Goal: Task Accomplishment & Management: Manage account settings

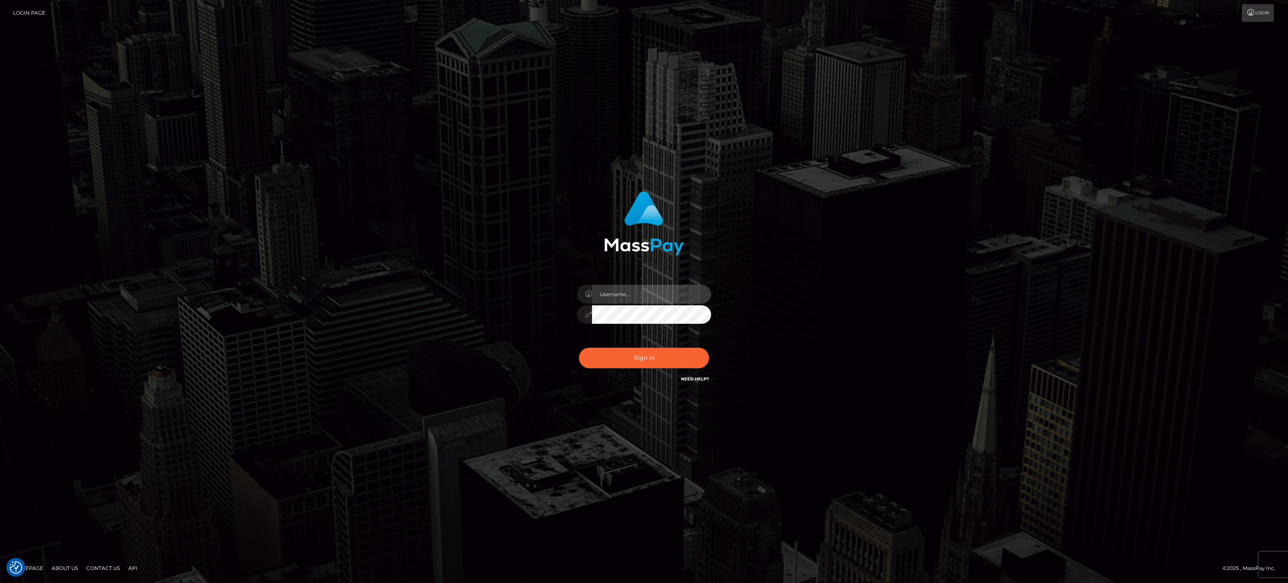
click at [635, 292] on input "text" at bounding box center [651, 294] width 119 height 19
type input "speralta"
drag, startPoint x: 918, startPoint y: 347, endPoint x: 798, endPoint y: 380, distance: 124.3
click at [918, 347] on div "speralta Sign in" at bounding box center [644, 291] width 1288 height 339
click at [608, 351] on button "Sign in" at bounding box center [644, 358] width 130 height 21
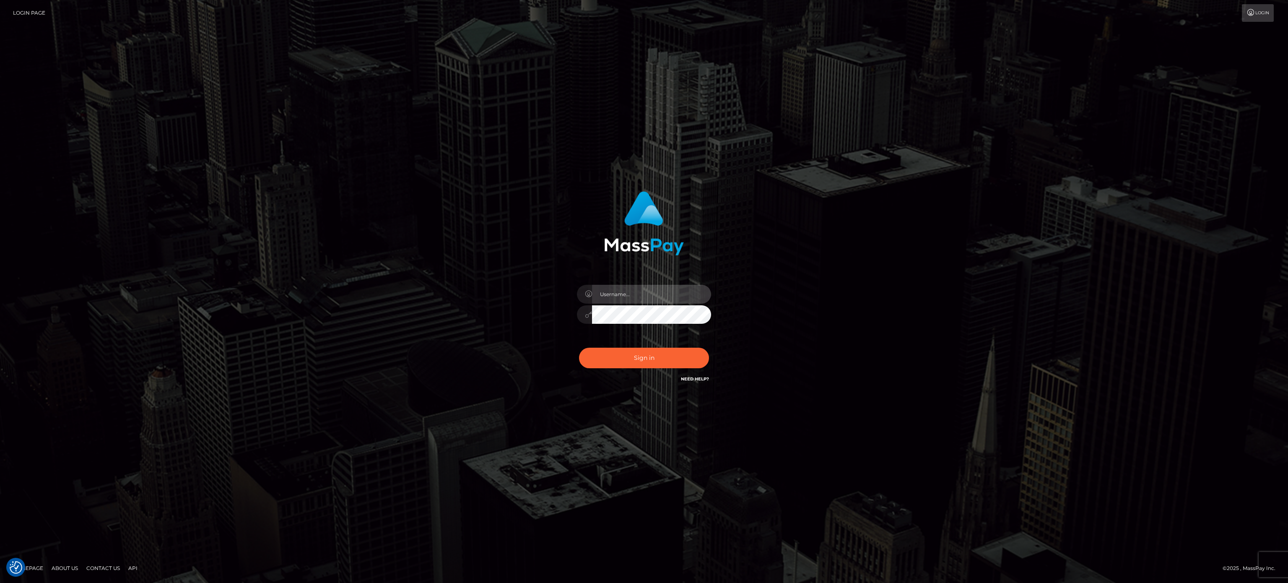
drag, startPoint x: 619, startPoint y: 295, endPoint x: 614, endPoint y: 296, distance: 4.7
click at [619, 295] on input "text" at bounding box center [651, 294] width 119 height 19
type input "speralta"
drag, startPoint x: 884, startPoint y: 406, endPoint x: 714, endPoint y: 322, distance: 189.8
click at [884, 405] on div "speralta Sign in" at bounding box center [644, 291] width 1288 height 339
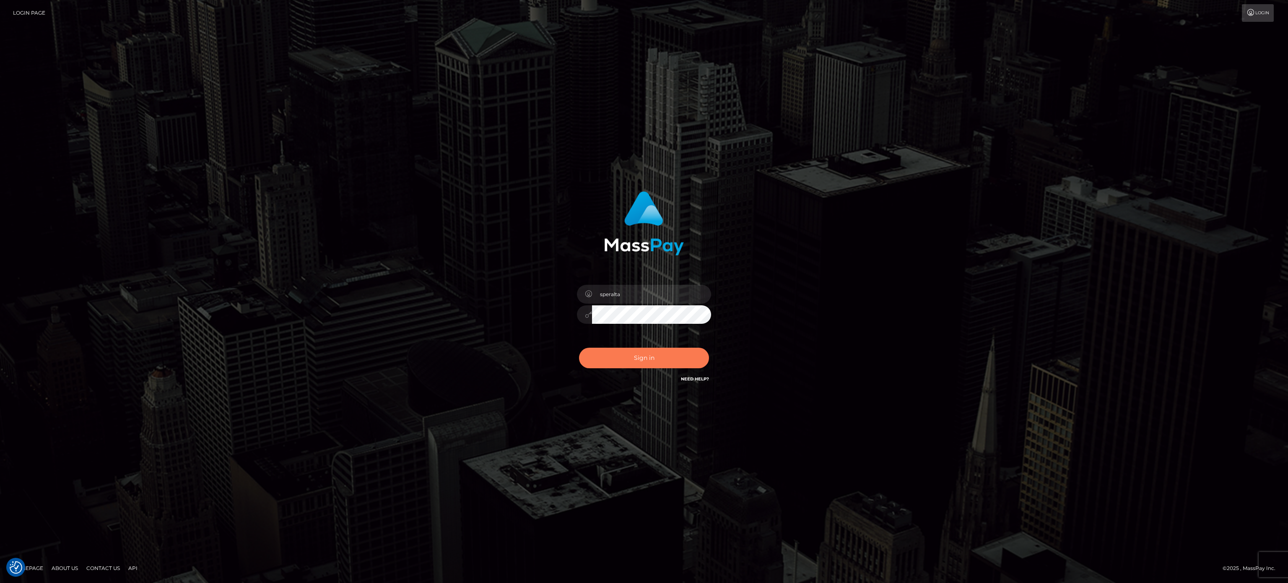
click at [641, 355] on button "Sign in" at bounding box center [644, 358] width 130 height 21
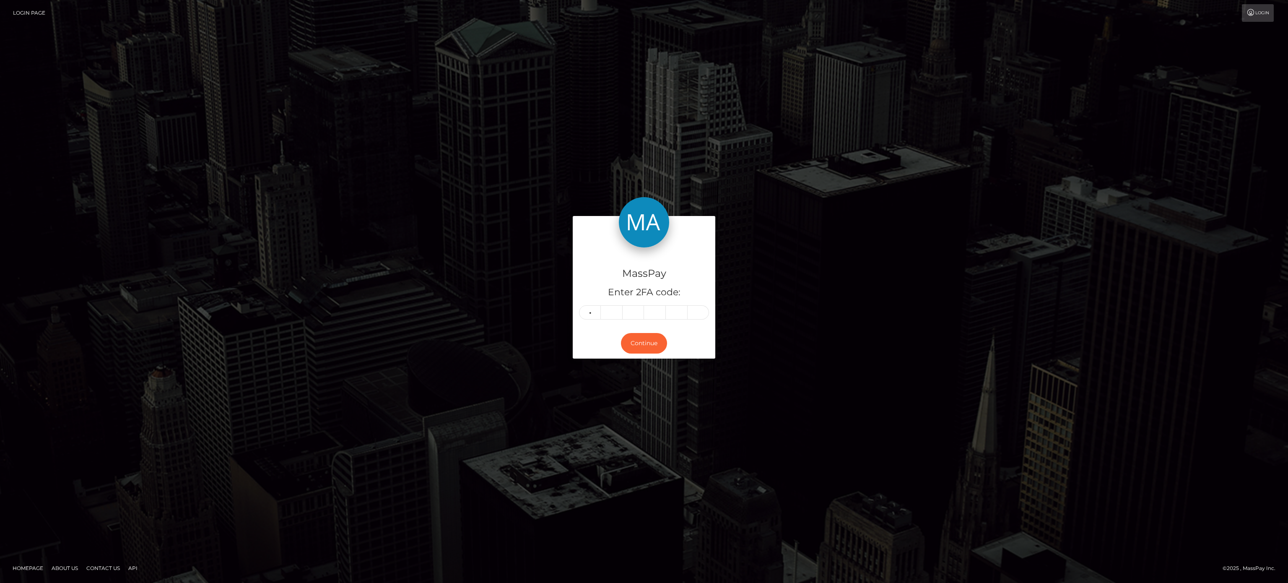
type input "7"
type input "5"
type input "6"
type input "7"
type input "8"
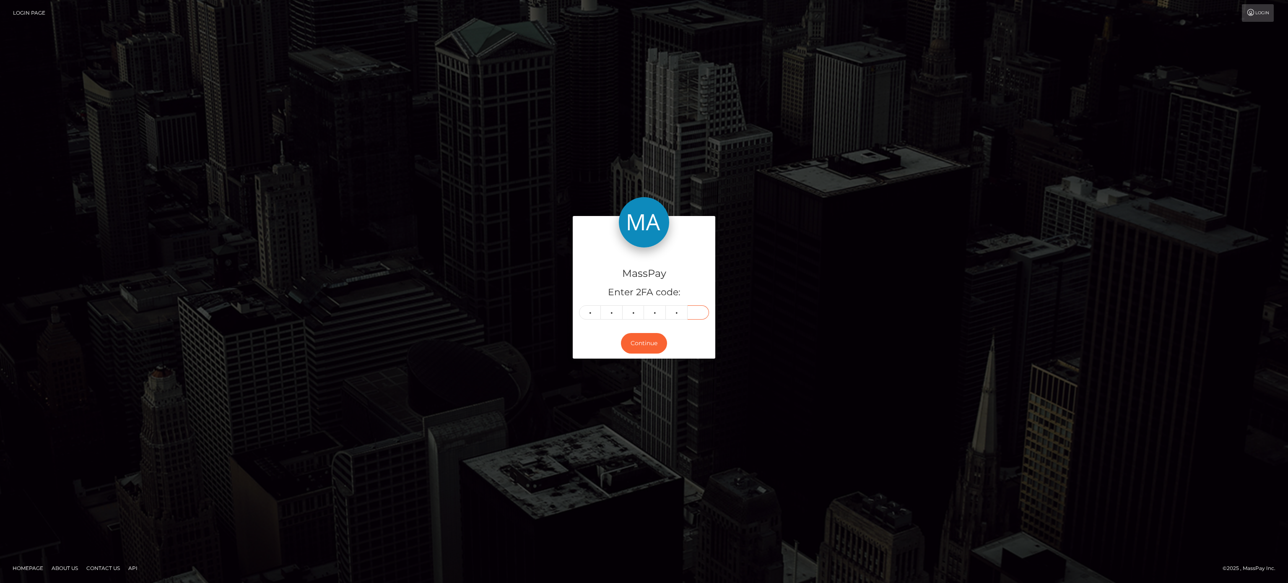
type input "9"
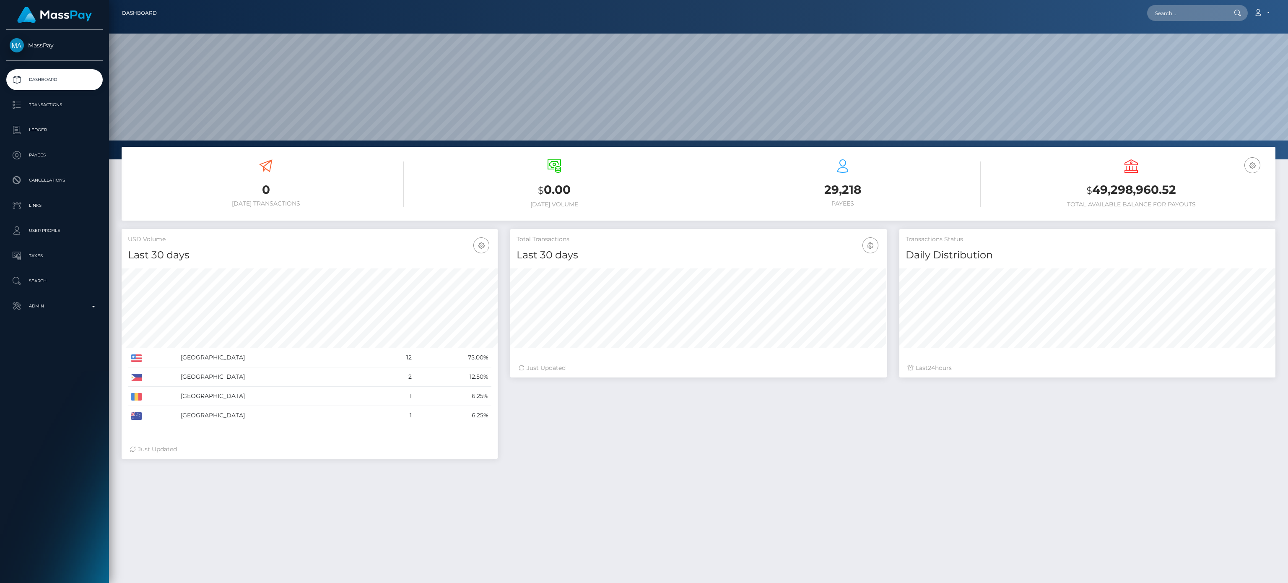
scroll to position [231, 376]
click at [87, 101] on p "Transactions" at bounding box center [55, 105] width 90 height 13
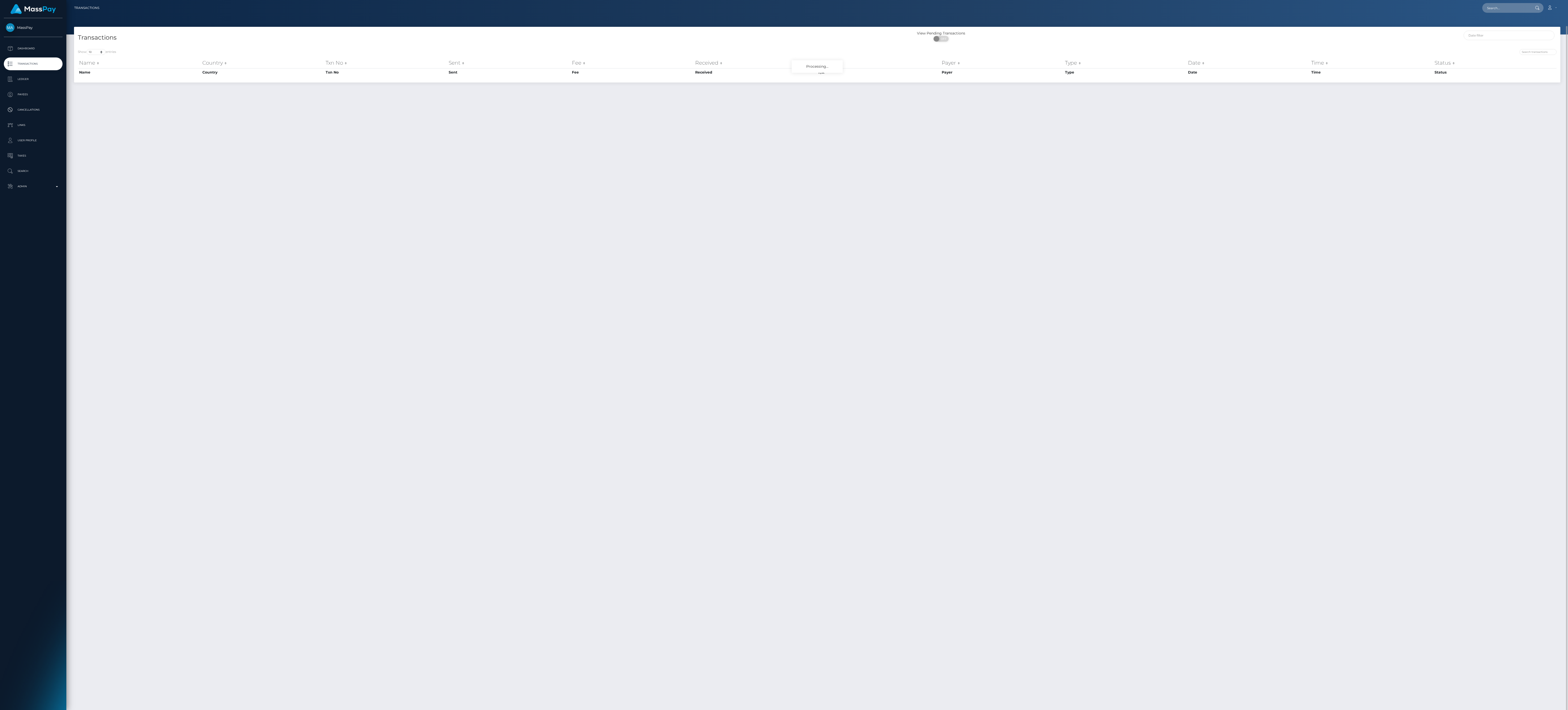
scroll to position [13, 0]
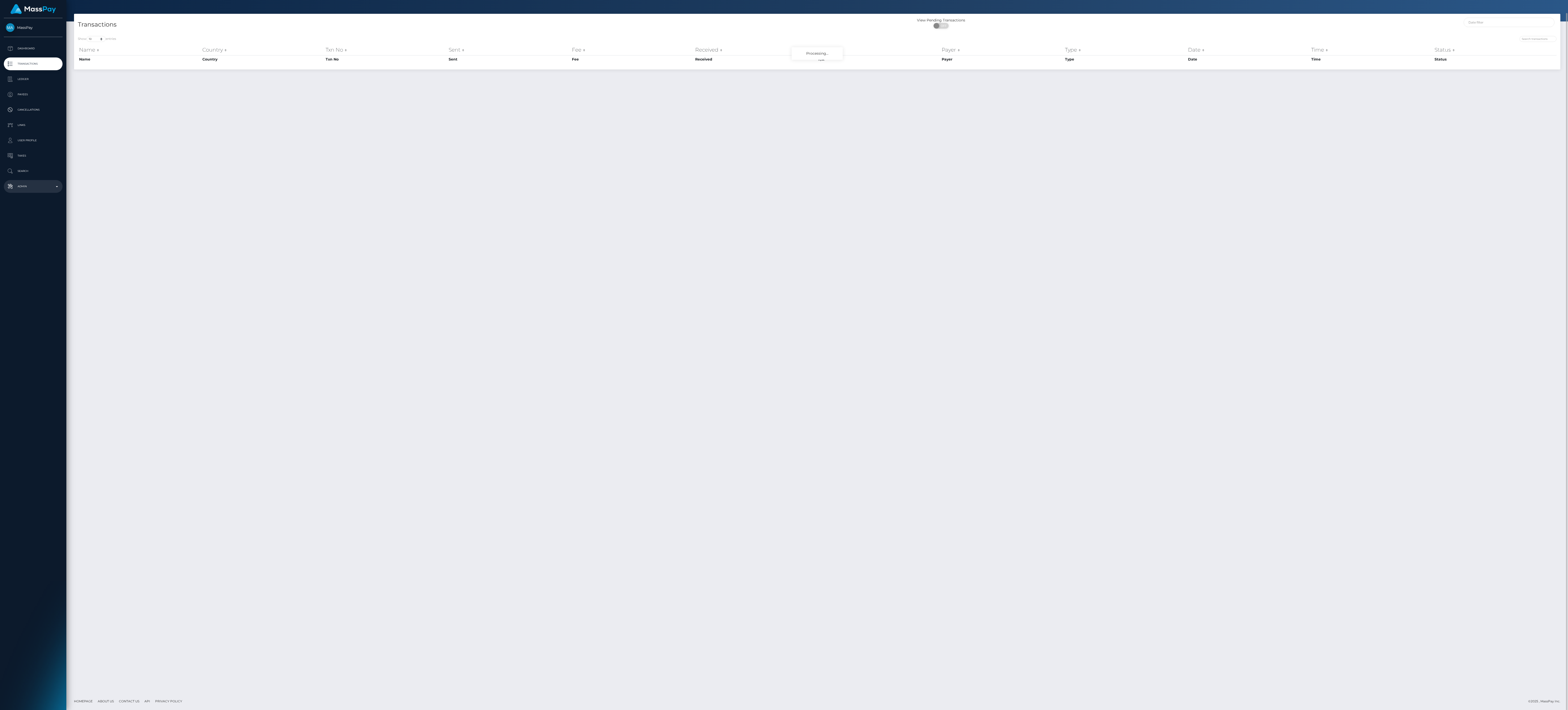
click at [45, 183] on p "Admin" at bounding box center [33, 186] width 55 height 8
click at [46, 306] on div "Choose Client" at bounding box center [30, 307] width 41 height 4
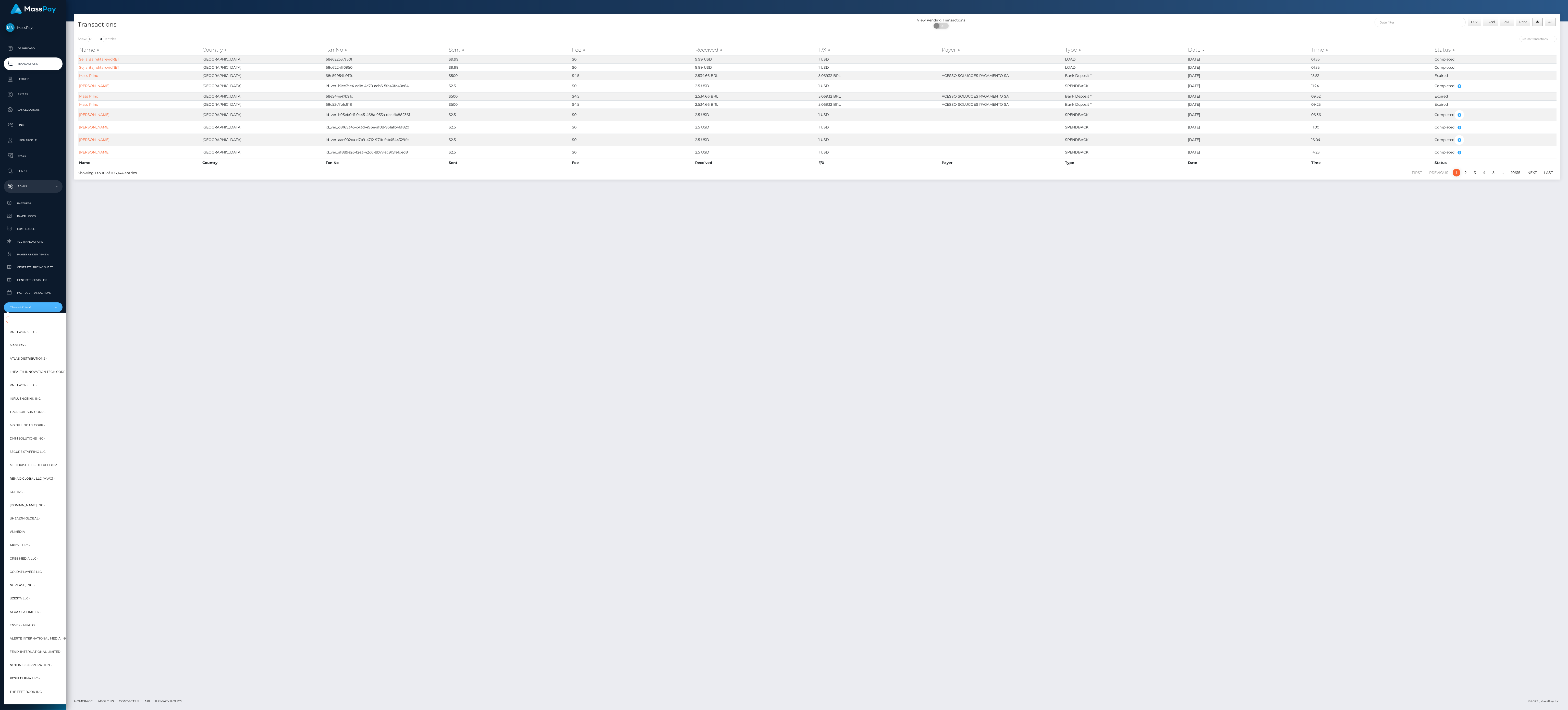
click at [51, 318] on input "Search" at bounding box center [62, 320] width 112 height 7
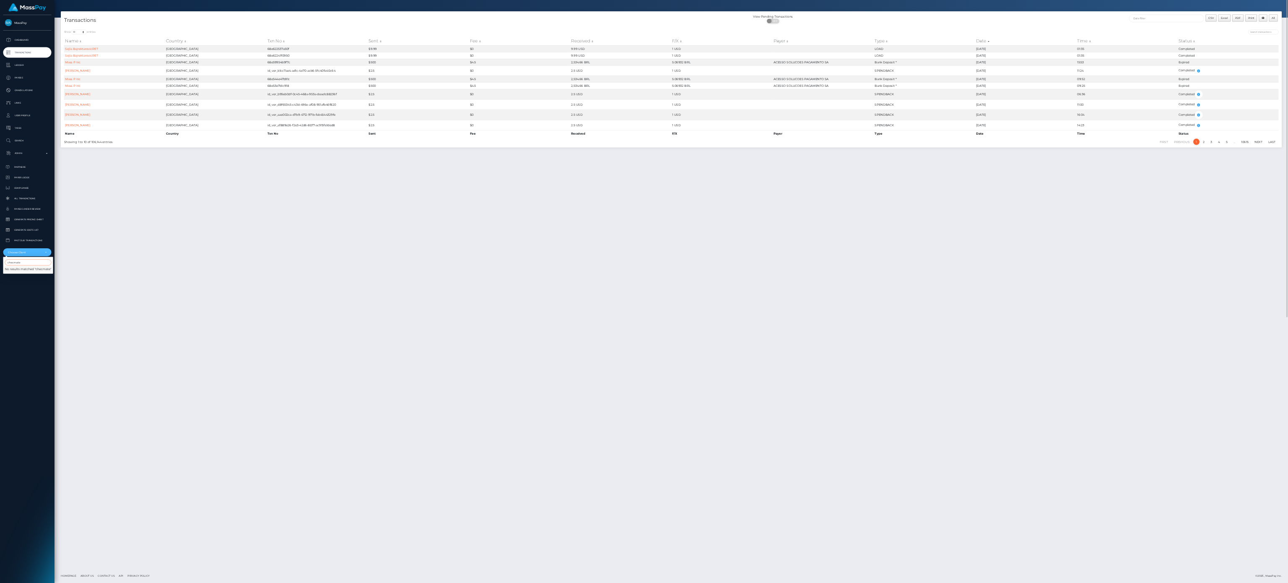
scroll to position [0, 0]
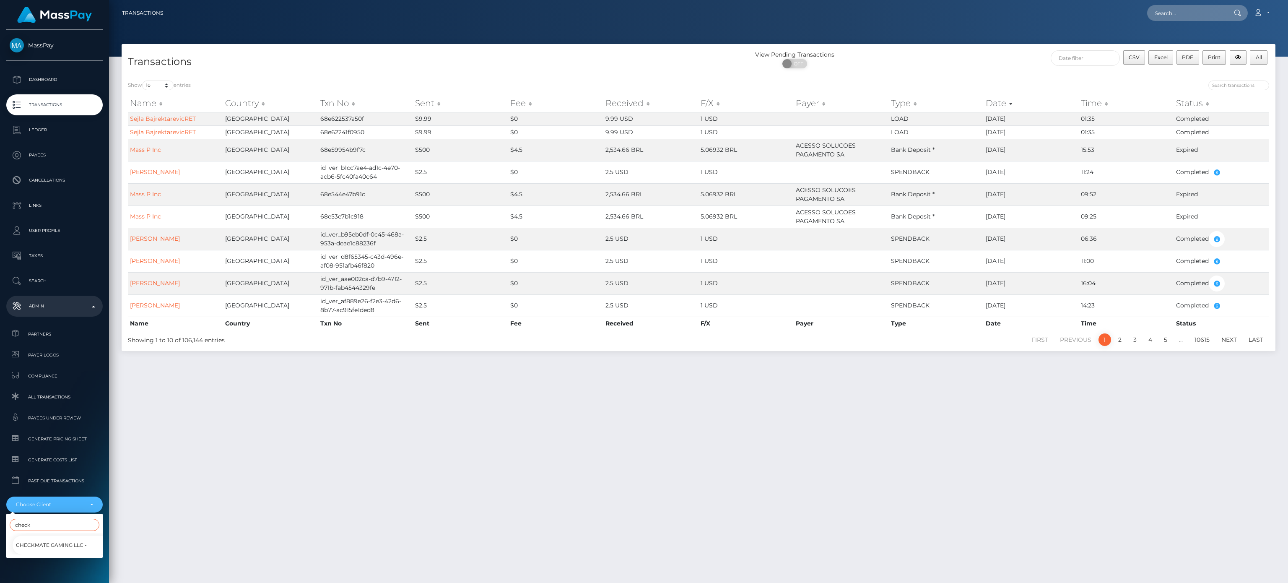
type input "check"
click at [68, 543] on span "Checkmate Gaming LLC -" at bounding box center [51, 545] width 71 height 11
select select "207"
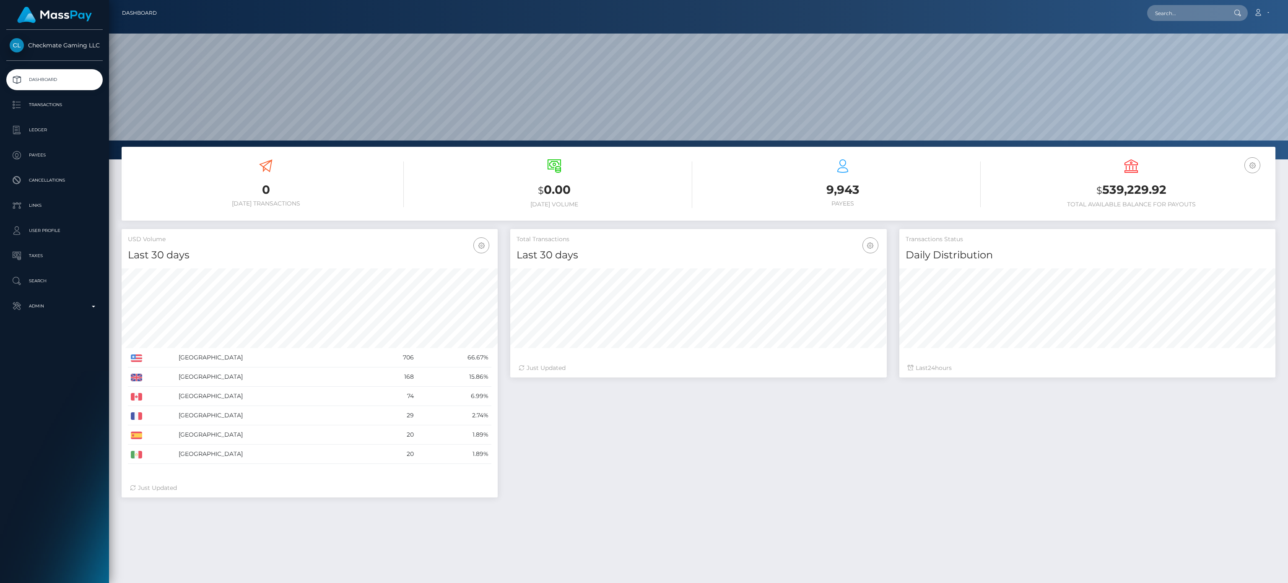
scroll to position [148, 376]
click at [57, 99] on p "Transactions" at bounding box center [55, 105] width 90 height 13
